Goal: Task Accomplishment & Management: Use online tool/utility

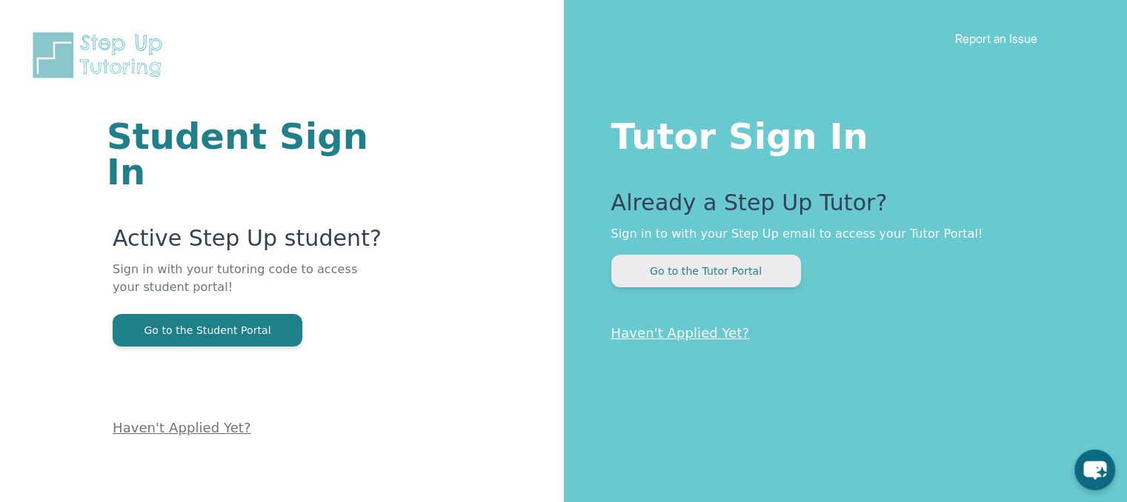
click at [681, 273] on button "Go to the Tutor Portal" at bounding box center [706, 271] width 190 height 33
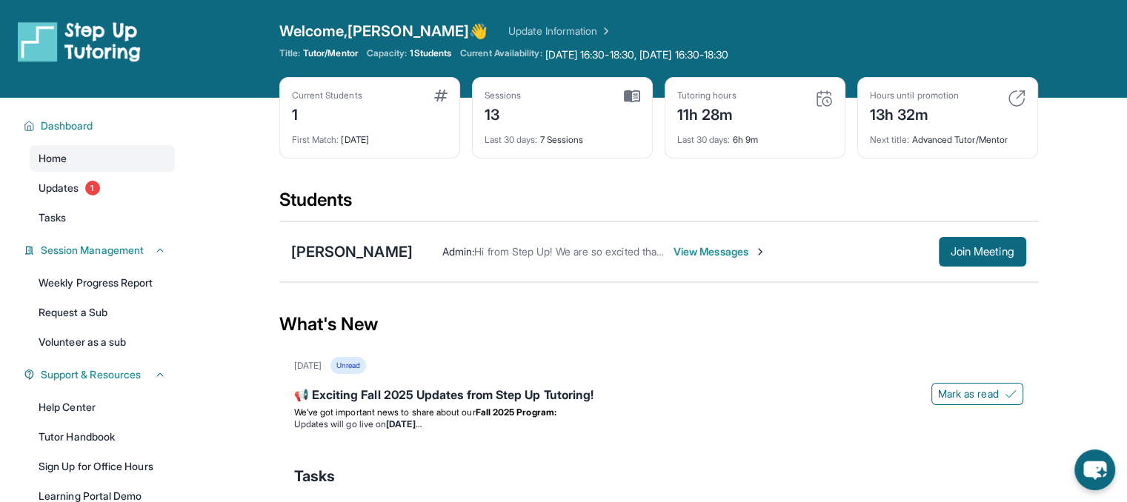
click at [986, 266] on div "Zion Kelly Pordras Admin : Hi from Step Up! We are so excited that you are matc…" at bounding box center [658, 252] width 759 height 61
click at [975, 256] on span "Join Meeting" at bounding box center [983, 251] width 64 height 9
click at [973, 249] on span "Join Meeting" at bounding box center [983, 251] width 64 height 9
